Goal: Task Accomplishment & Management: Use online tool/utility

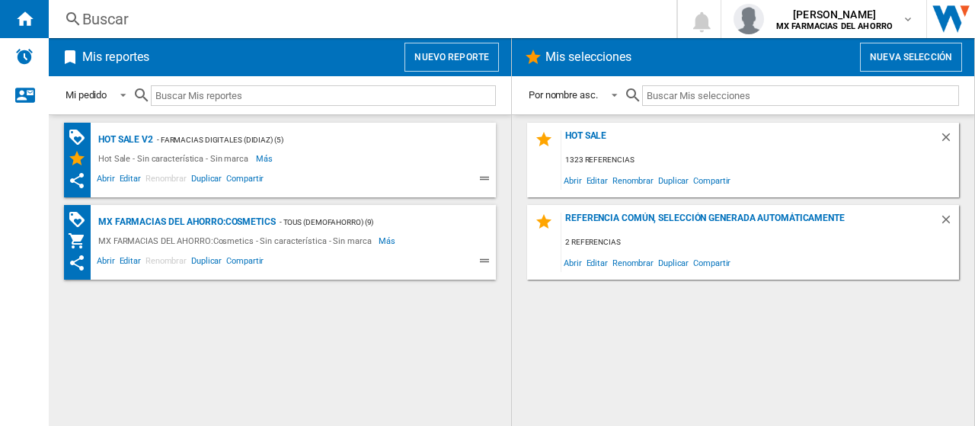
click at [481, 57] on button "Nuevo reporte" at bounding box center [451, 57] width 94 height 29
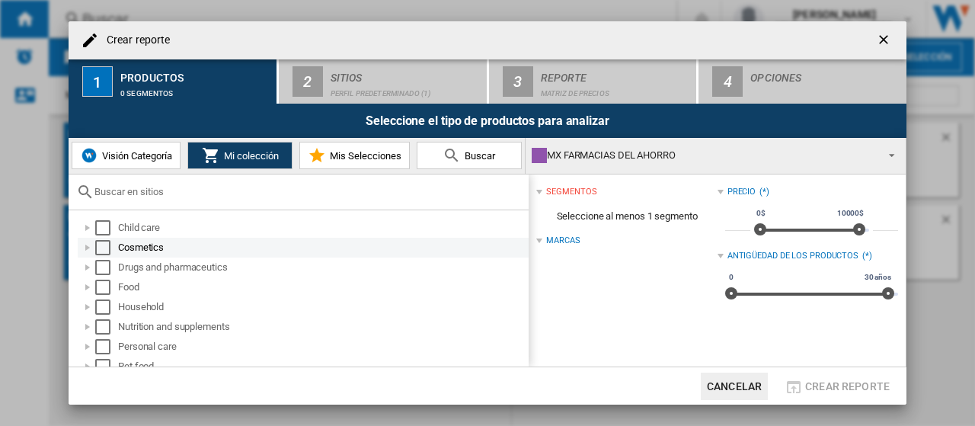
click at [111, 247] on md-checkbox "Select" at bounding box center [106, 247] width 23 height 15
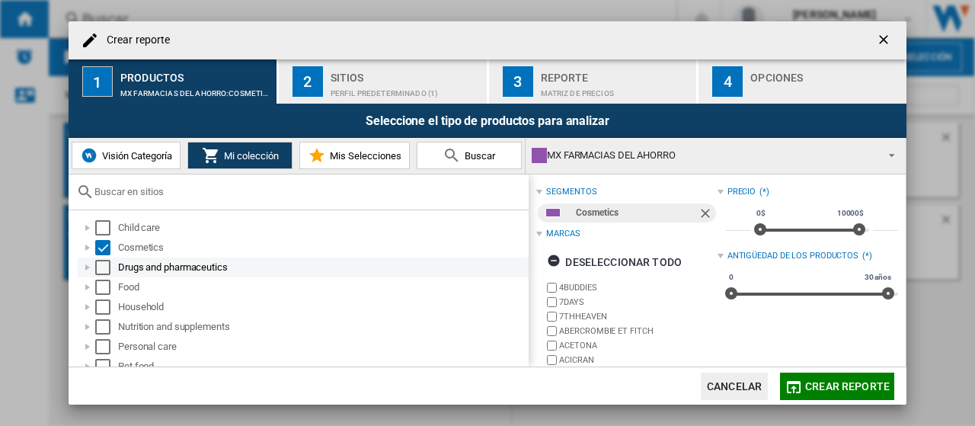
scroll to position [9, 0]
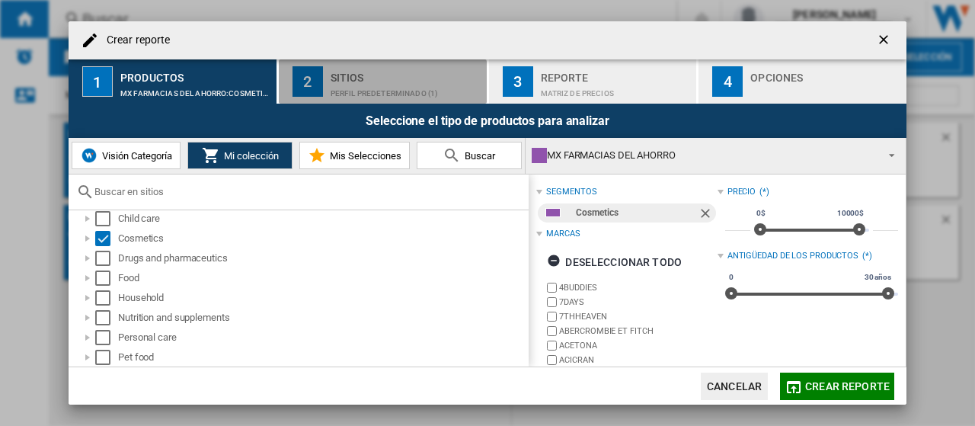
click at [352, 86] on div "Perfil predeterminado (1)" at bounding box center [405, 89] width 150 height 16
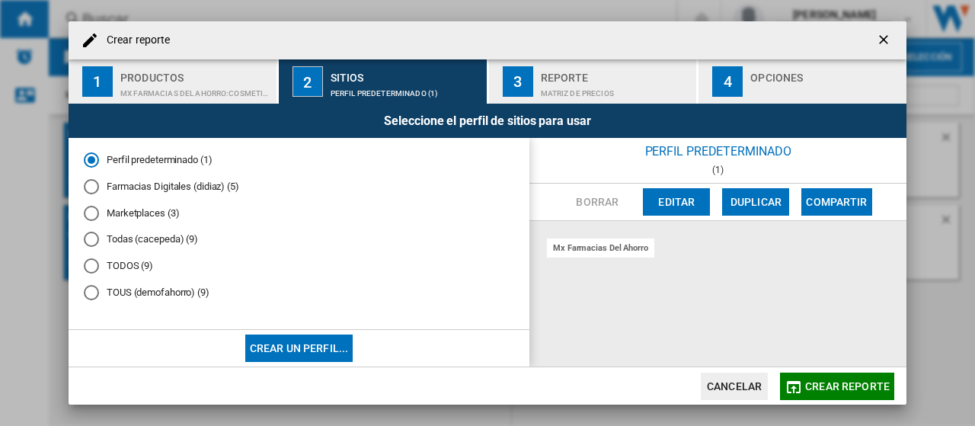
click at [88, 267] on div "TODOS (9)" at bounding box center [91, 265] width 15 height 15
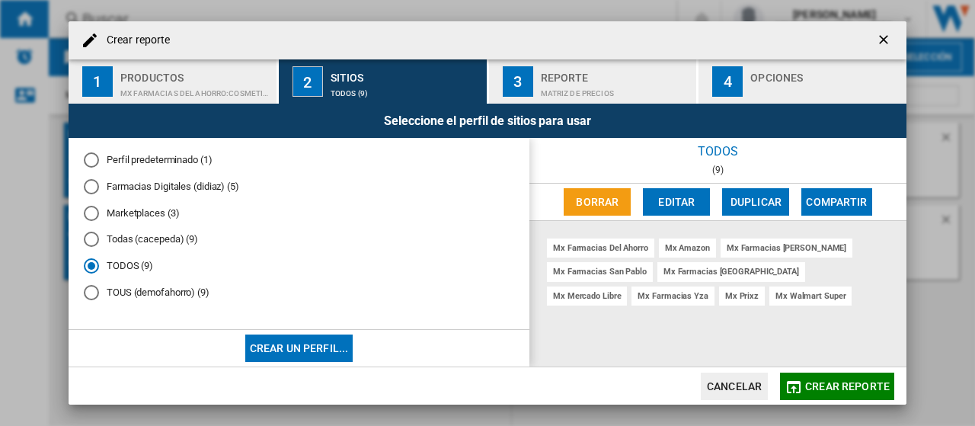
click at [605, 75] on div "Reporte" at bounding box center [616, 73] width 150 height 16
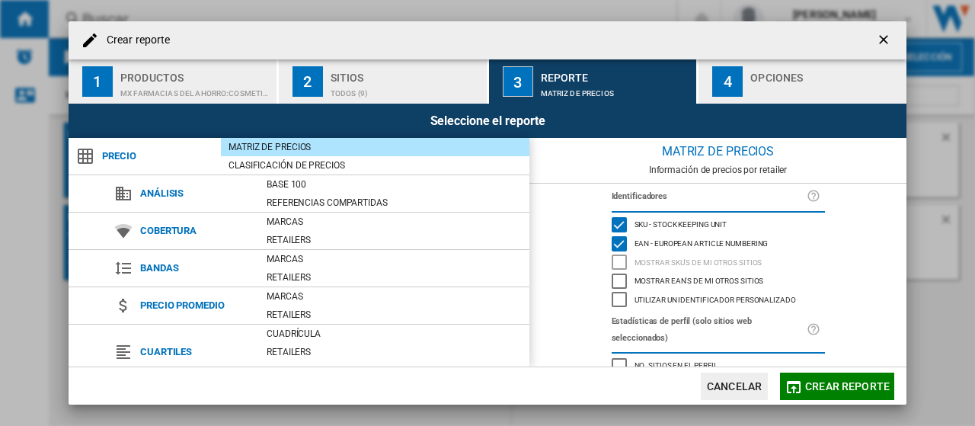
scroll to position [208, 0]
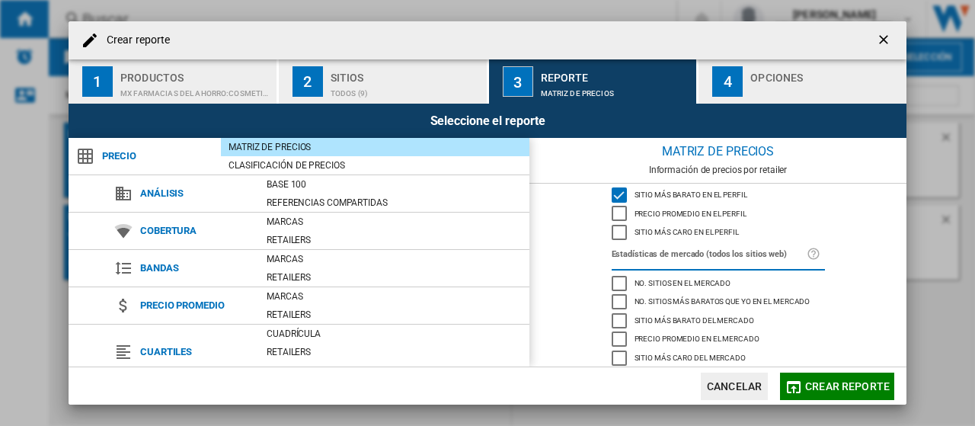
click at [786, 94] on div "button" at bounding box center [825, 89] width 150 height 16
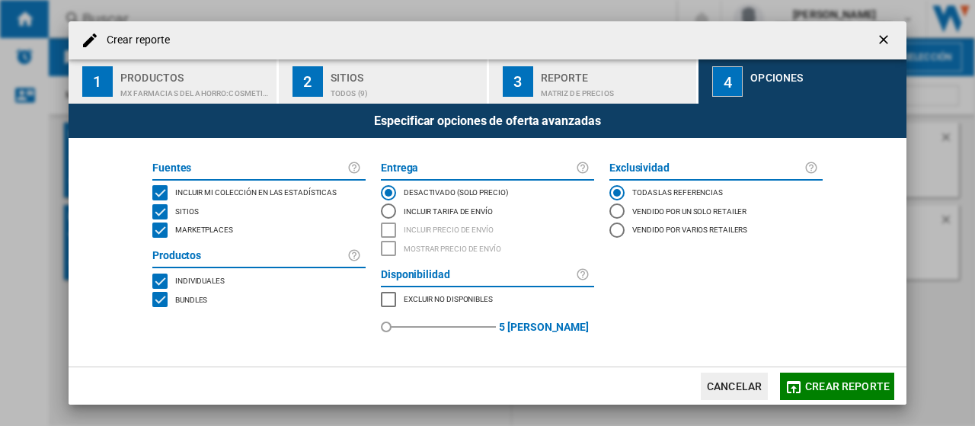
click at [804, 385] on button "Crear reporte" at bounding box center [837, 385] width 114 height 27
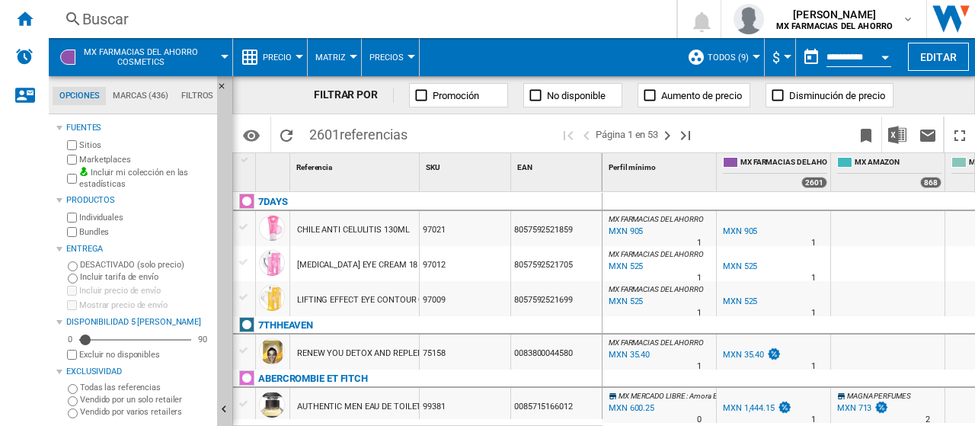
click at [880, 54] on button "Open calendar" at bounding box center [884, 54] width 27 height 27
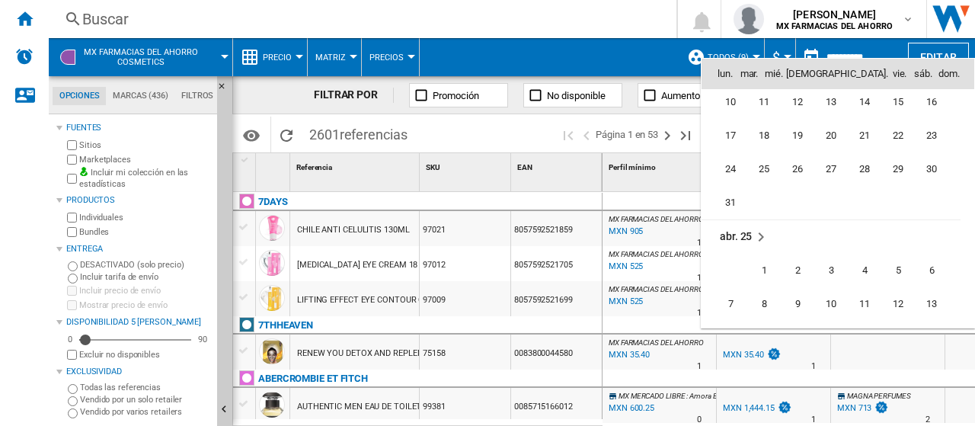
scroll to position [6120, 0]
click at [604, 199] on div at bounding box center [487, 213] width 975 height 426
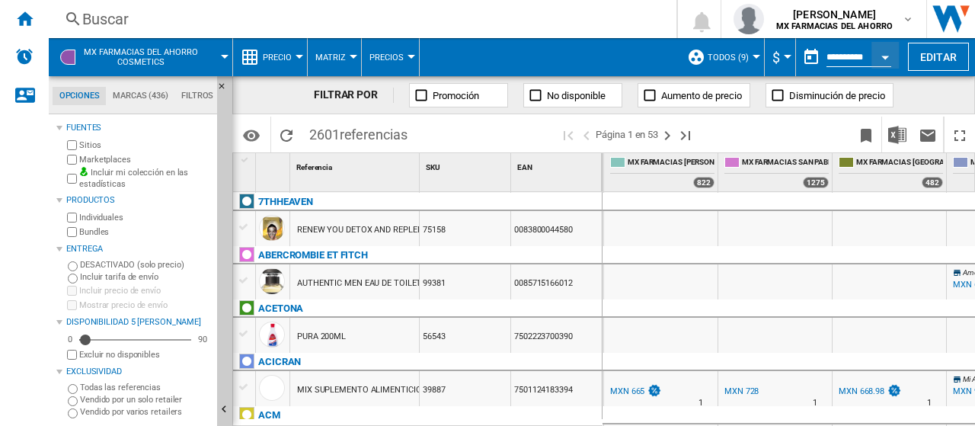
scroll to position [0, 0]
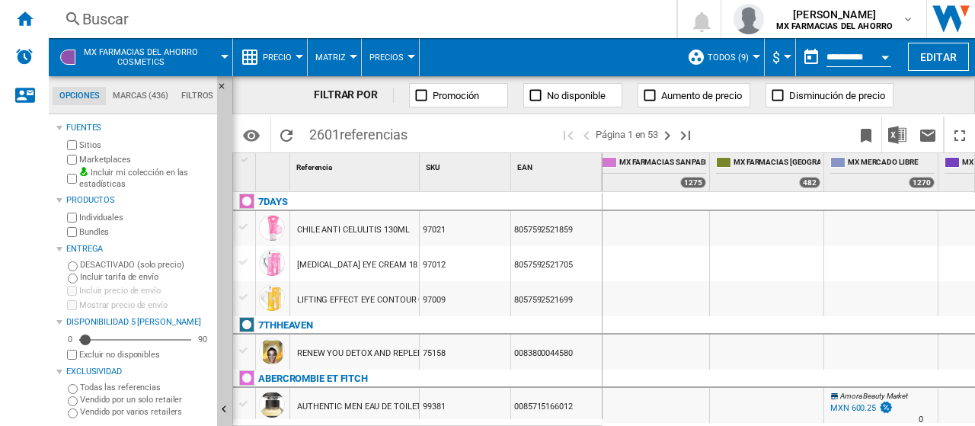
click at [133, 86] on md-tabs-canvas "Opciones Marcas (436) Filtros Opciones Marcas (436) Filtros" at bounding box center [140, 95] width 183 height 38
click at [139, 99] on md-tab-item "Marcas (436)" at bounding box center [140, 96] width 69 height 18
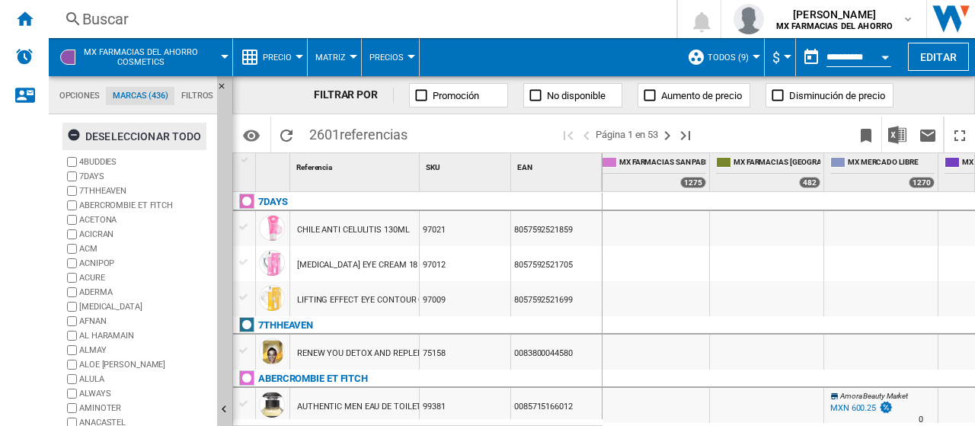
click at [82, 129] on ng-md-icon "button" at bounding box center [76, 137] width 18 height 18
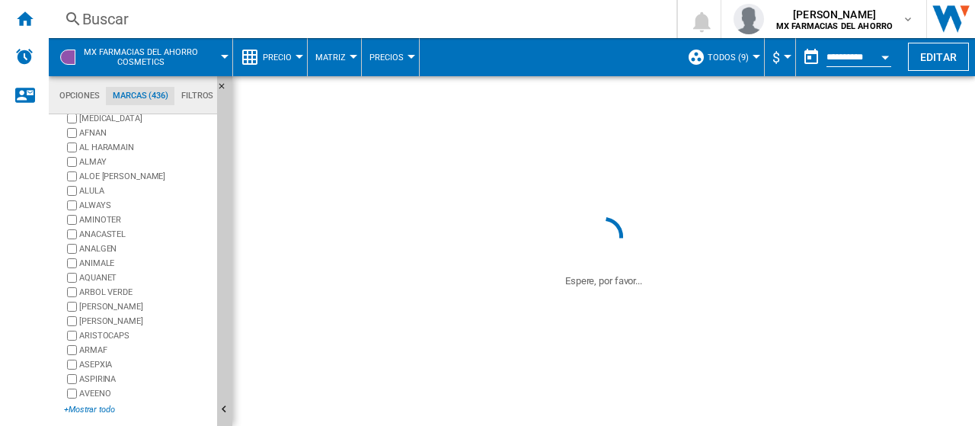
click at [101, 404] on div "+Mostrar todo" at bounding box center [137, 409] width 147 height 11
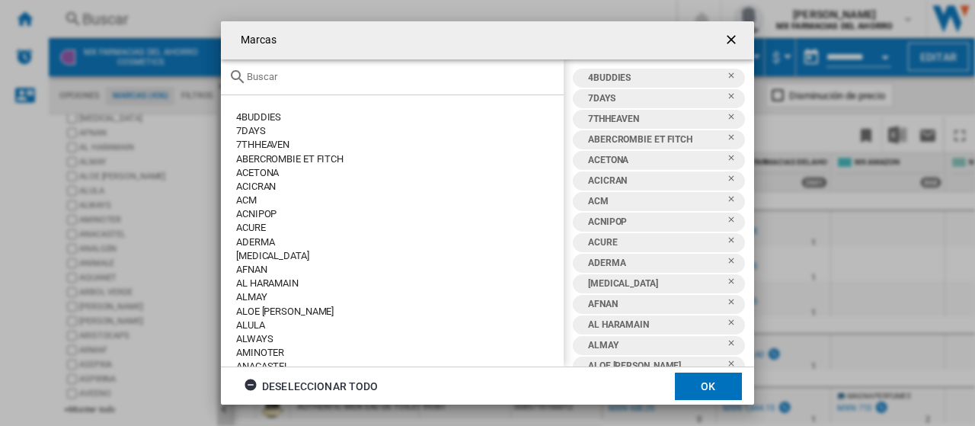
click at [248, 385] on ng-md-icon "button" at bounding box center [253, 387] width 18 height 18
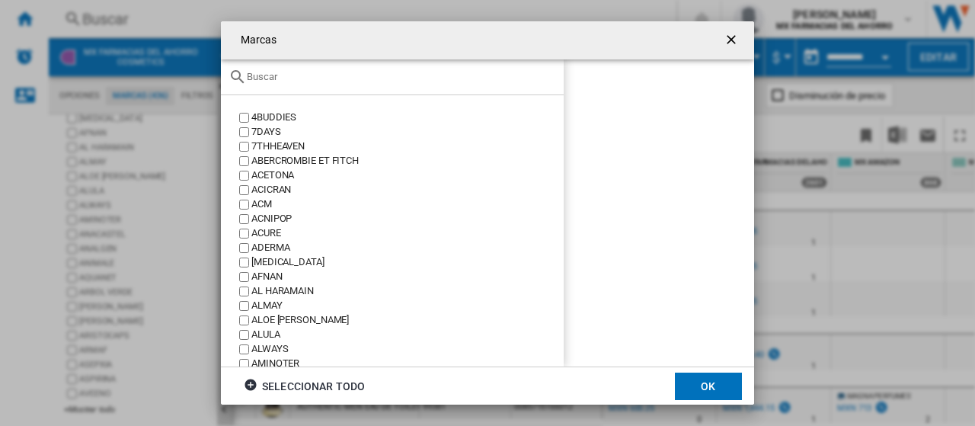
click at [358, 77] on input "text" at bounding box center [401, 76] width 309 height 11
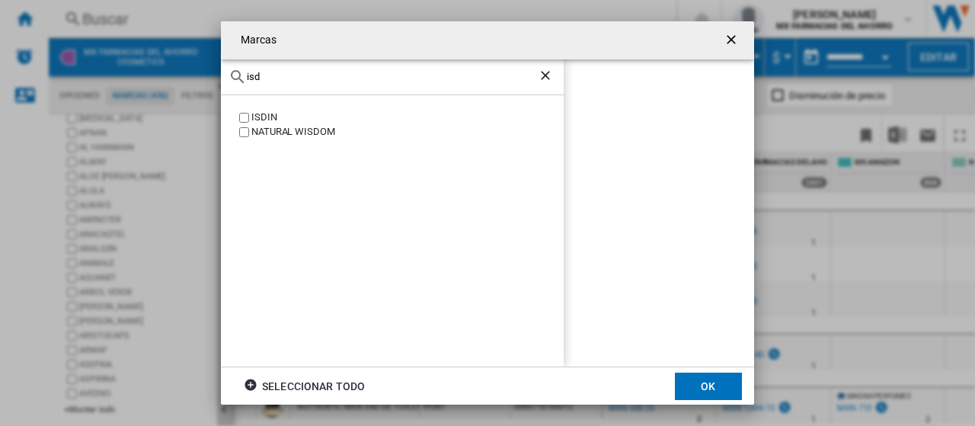
type input "isd"
click at [541, 75] on ng-md-icon "Borrar búsqueda" at bounding box center [547, 77] width 18 height 18
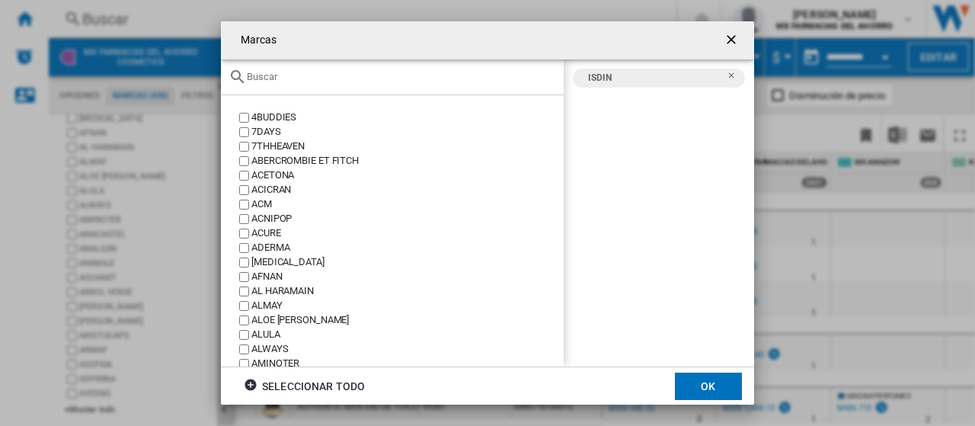
click at [423, 81] on input "text" at bounding box center [401, 76] width 309 height 11
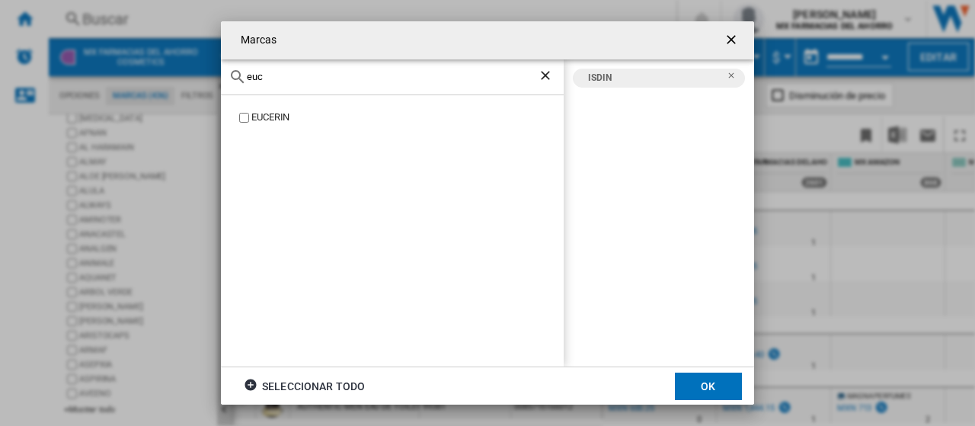
type input "euc"
click at [544, 80] on ng-md-icon "Borrar búsqueda" at bounding box center [547, 77] width 18 height 18
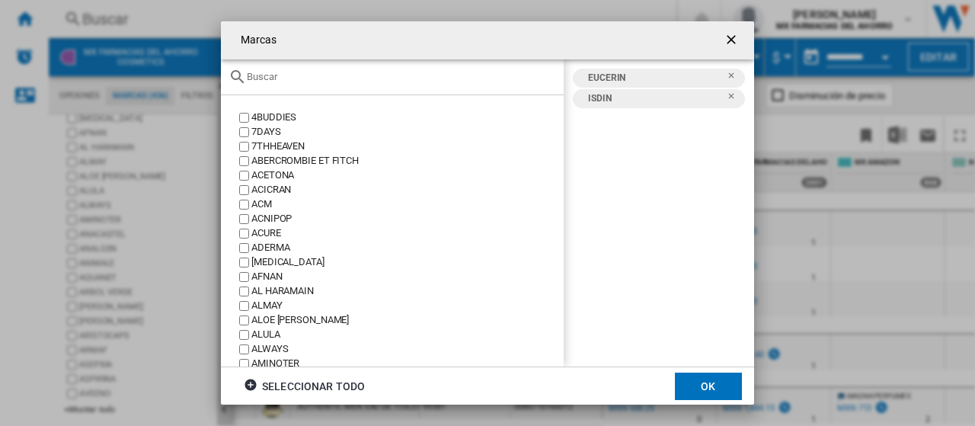
click at [299, 71] on input "text" at bounding box center [401, 76] width 309 height 11
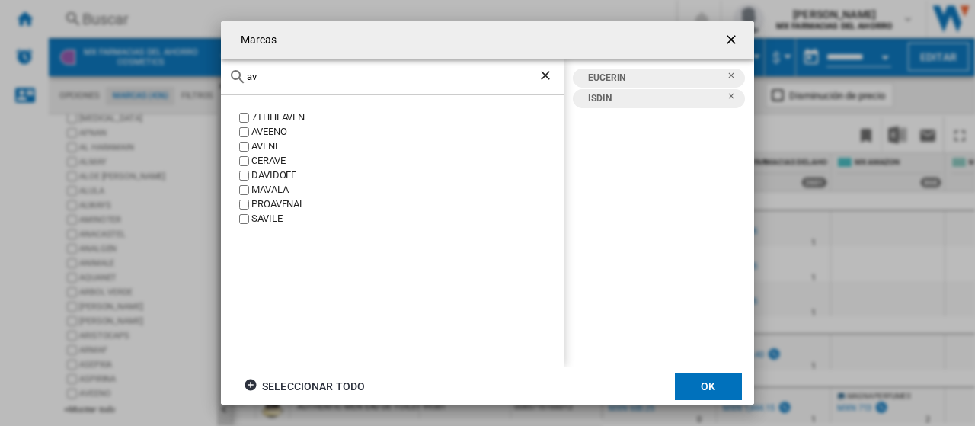
type input "av"
click at [260, 144] on div "AVENE" at bounding box center [407, 146] width 312 height 14
click at [715, 394] on button "OK" at bounding box center [708, 385] width 67 height 27
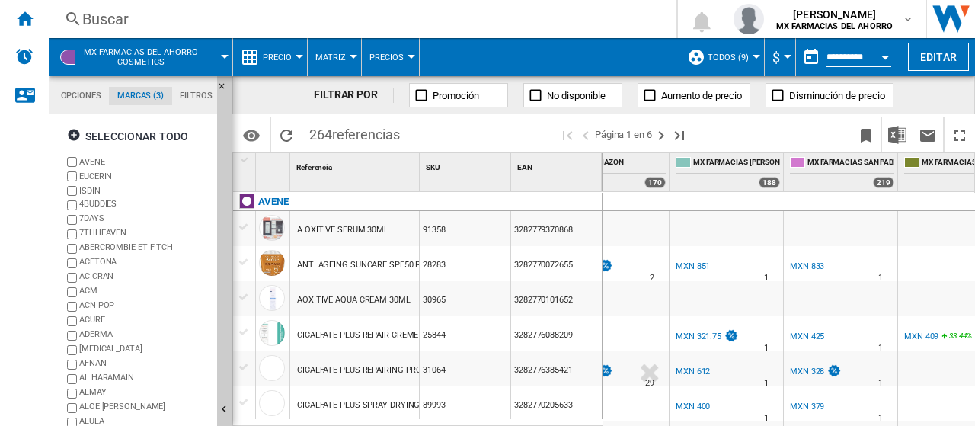
scroll to position [0, 280]
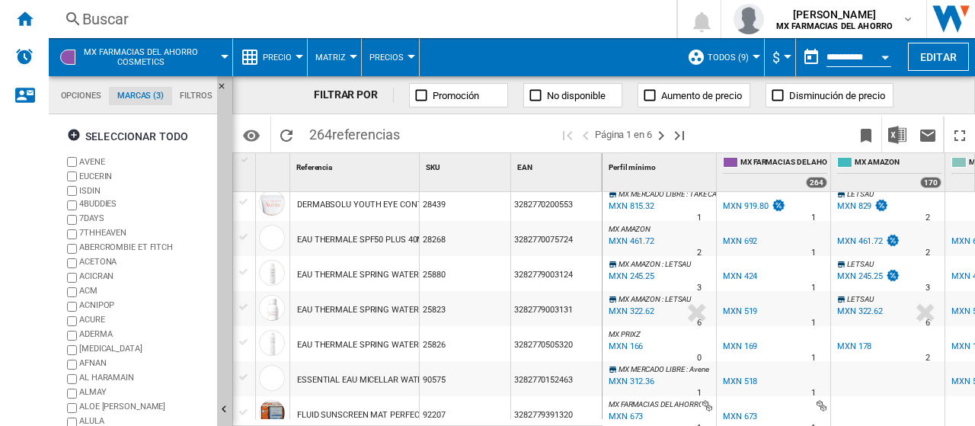
click at [707, 404] on div at bounding box center [660, 405] width 107 height 14
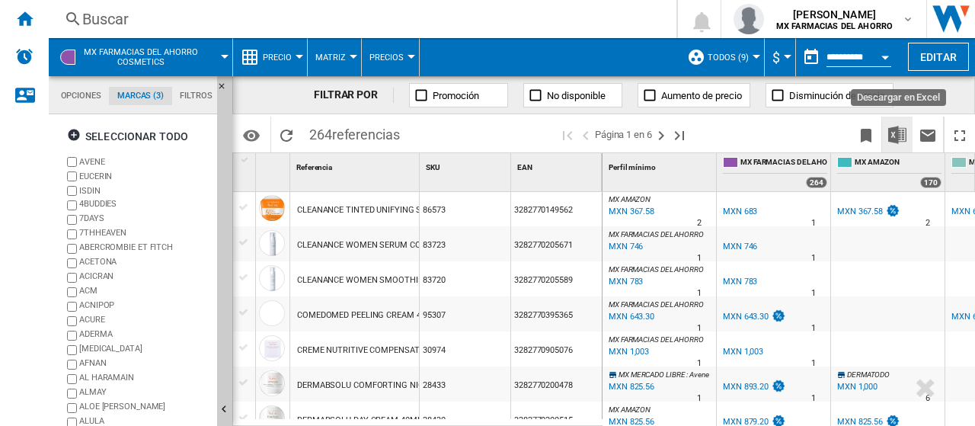
click at [897, 133] on img "Descargar en Excel" at bounding box center [897, 135] width 18 height 18
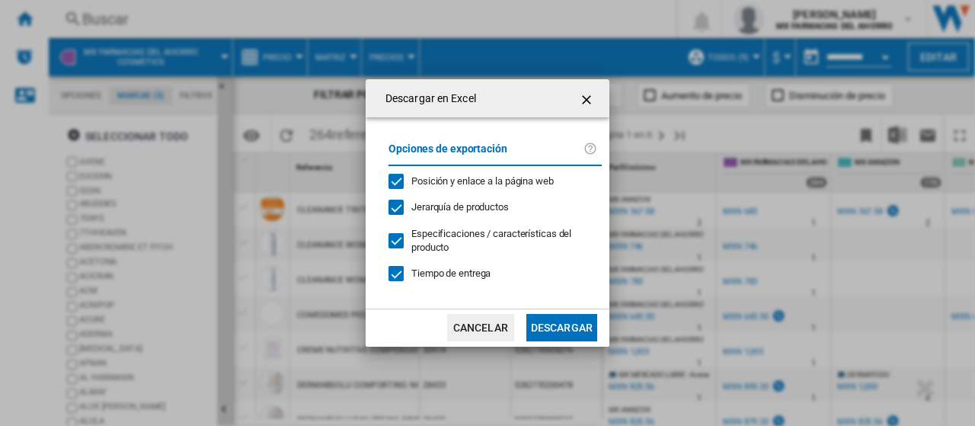
click at [547, 321] on button "Descargar" at bounding box center [561, 327] width 71 height 27
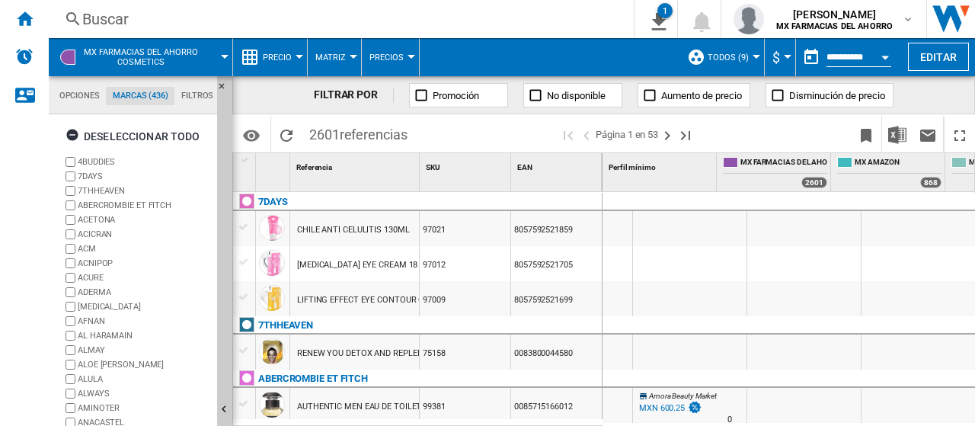
scroll to position [0, 655]
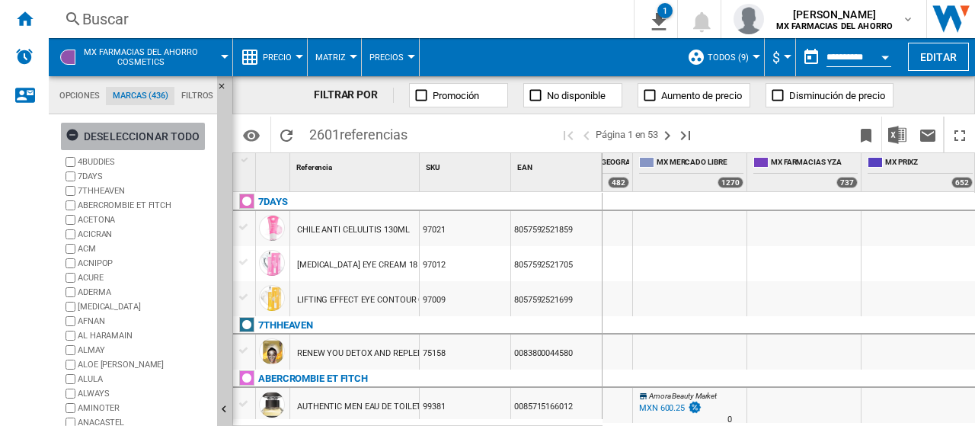
click at [65, 133] on ng-md-icon "button" at bounding box center [74, 137] width 18 height 18
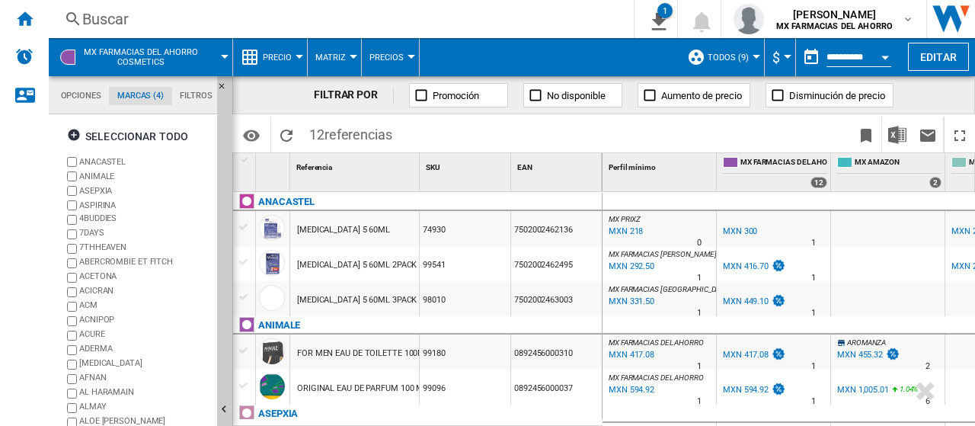
click at [263, 62] on button "Precio" at bounding box center [281, 57] width 37 height 38
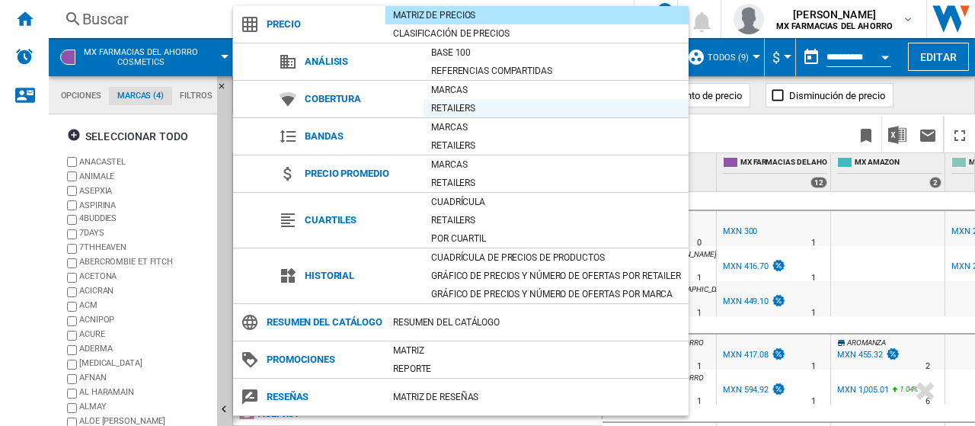
click at [472, 110] on div "Retailers" at bounding box center [555, 108] width 265 height 15
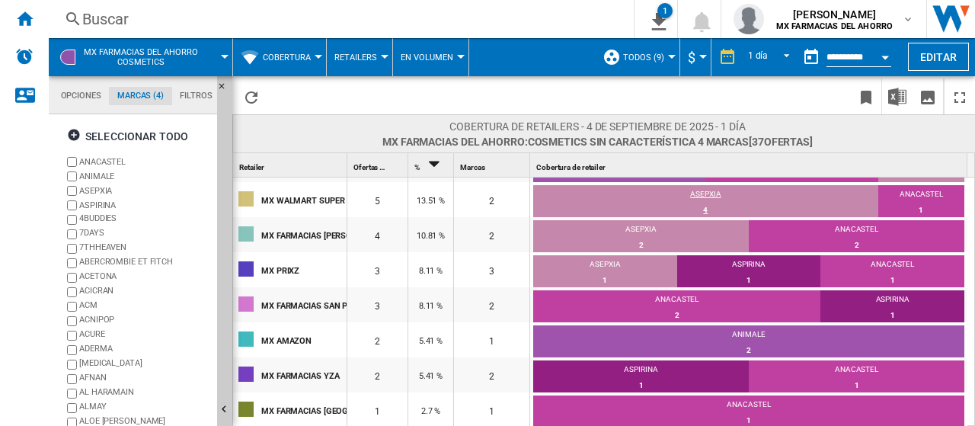
scroll to position [66, 0]
click at [294, 59] on span "Cobertura" at bounding box center [287, 58] width 48 height 10
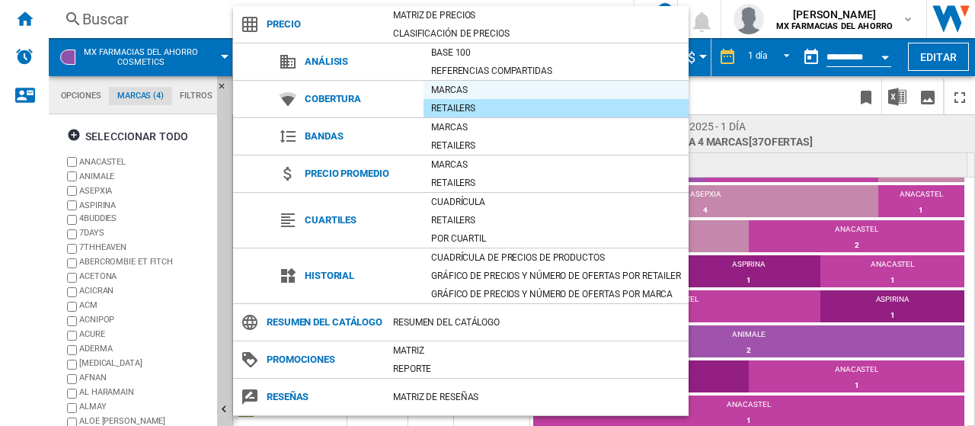
click at [453, 89] on div "Marcas" at bounding box center [555, 89] width 265 height 15
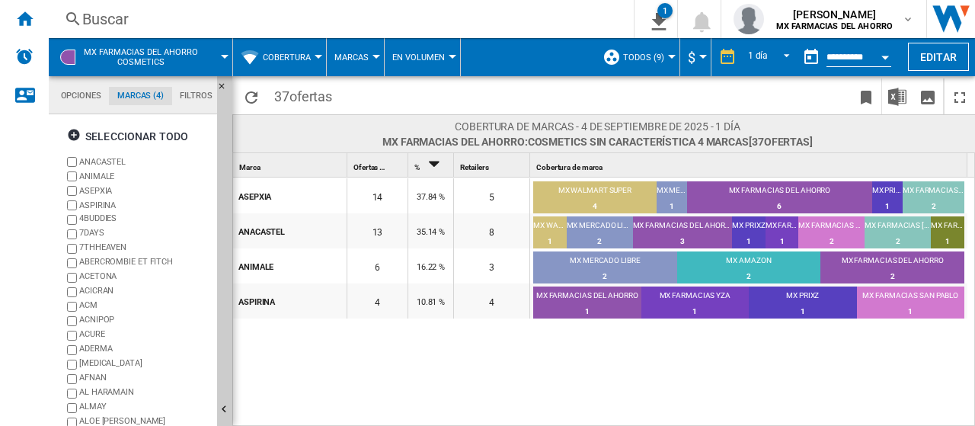
click at [291, 65] on button "Cobertura" at bounding box center [291, 57] width 56 height 38
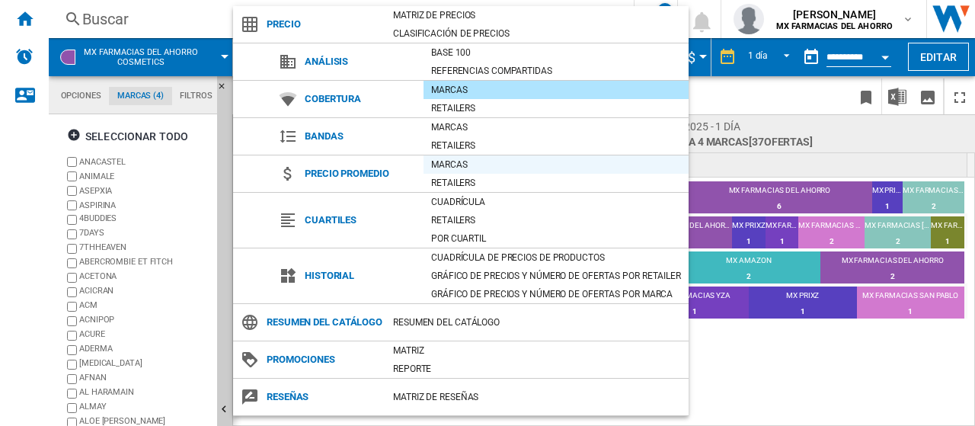
click at [458, 171] on div "Marcas" at bounding box center [555, 164] width 265 height 18
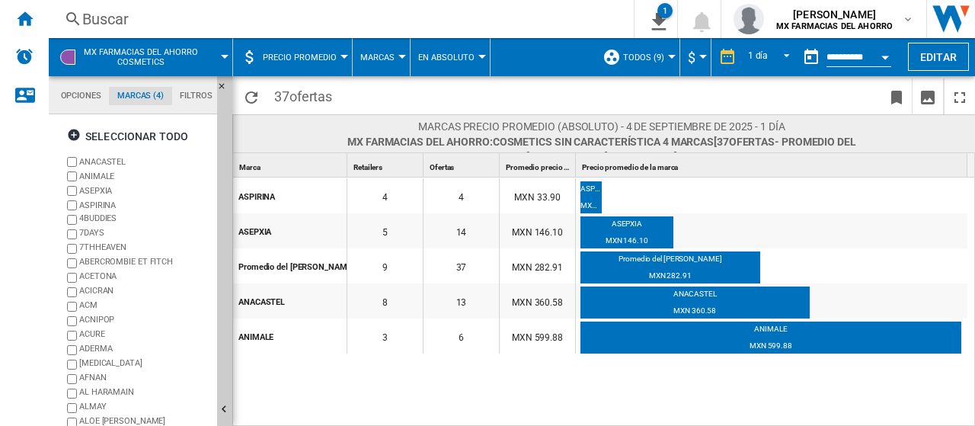
click at [382, 58] on span "Marcas" at bounding box center [377, 58] width 34 height 10
click at [401, 136] on span "Retailers" at bounding box center [387, 131] width 46 height 14
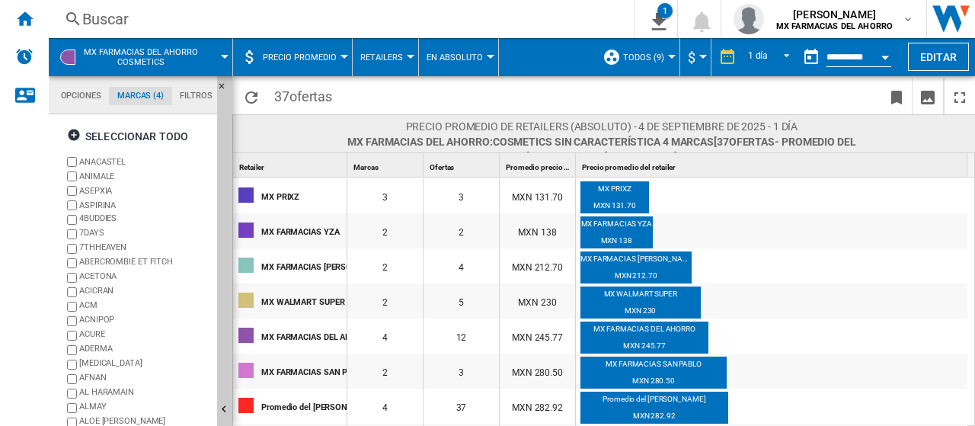
click at [295, 59] on span "Precio promedio" at bounding box center [300, 58] width 74 height 10
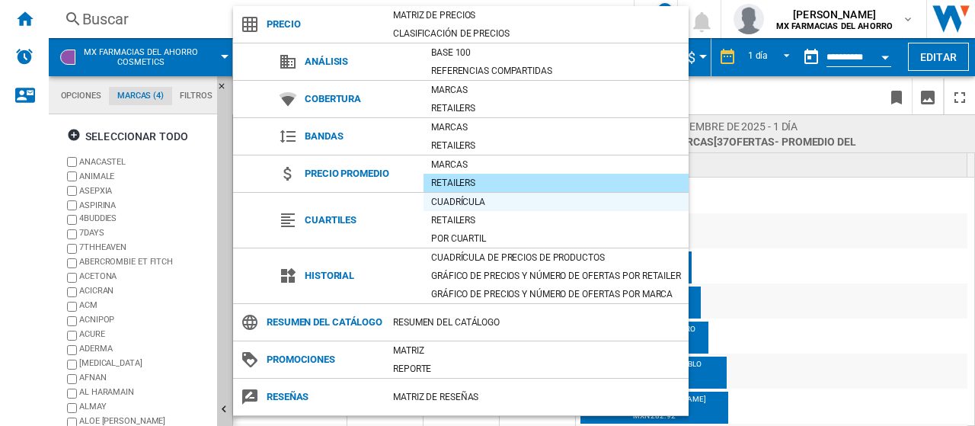
click at [471, 199] on div "Cuadrícula" at bounding box center [555, 201] width 265 height 15
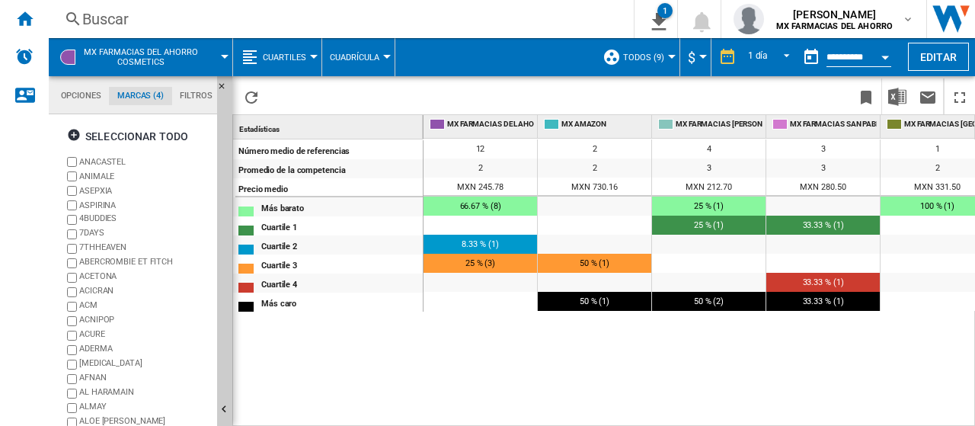
click at [291, 56] on span "Cuartiles" at bounding box center [284, 58] width 43 height 10
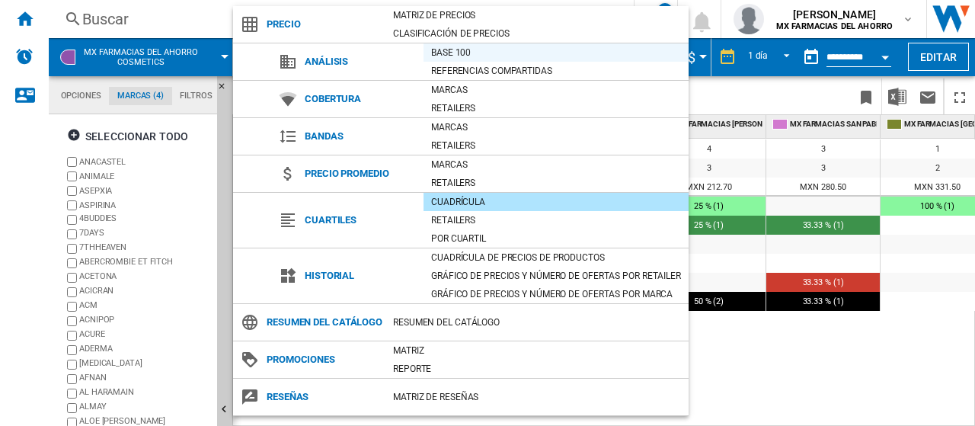
click at [470, 46] on div "Base 100" at bounding box center [555, 52] width 265 height 15
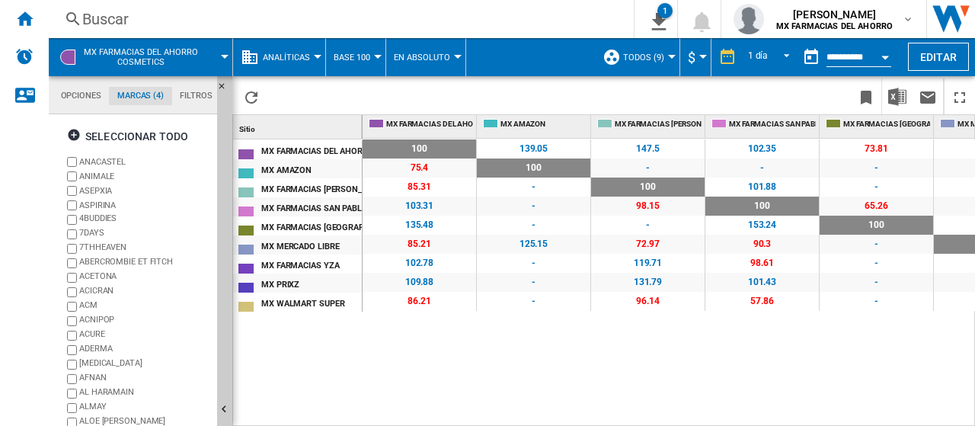
click at [264, 62] on button "Analíticas" at bounding box center [290, 57] width 55 height 38
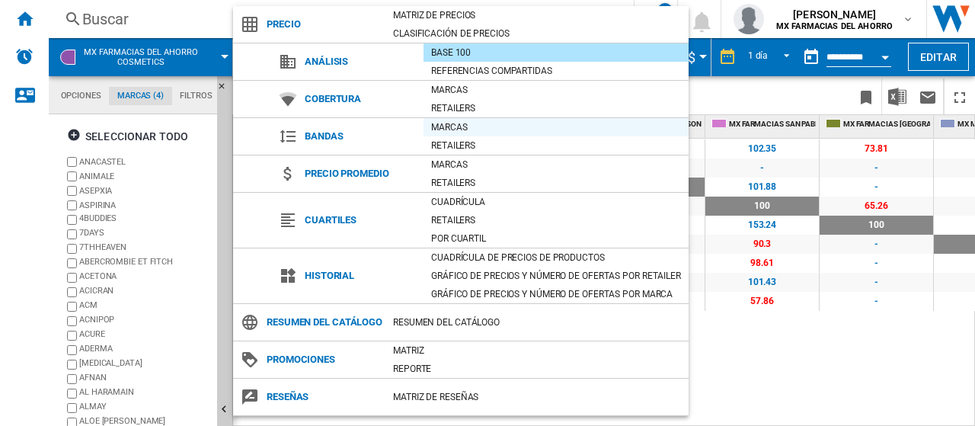
click at [458, 126] on div "Marcas" at bounding box center [555, 127] width 265 height 15
